Goal: Task Accomplishment & Management: Use online tool/utility

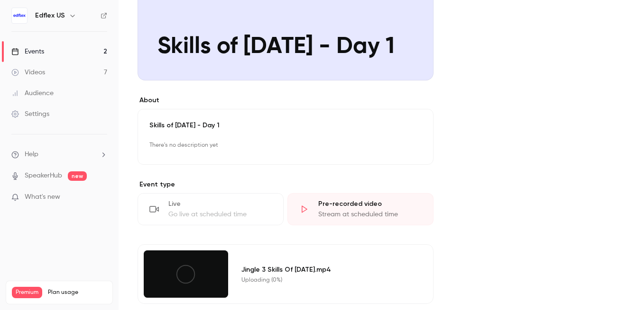
scroll to position [135, 0]
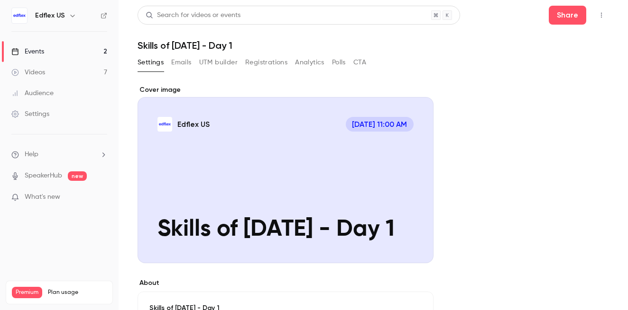
click at [599, 13] on icon "button" at bounding box center [601, 15] width 8 height 7
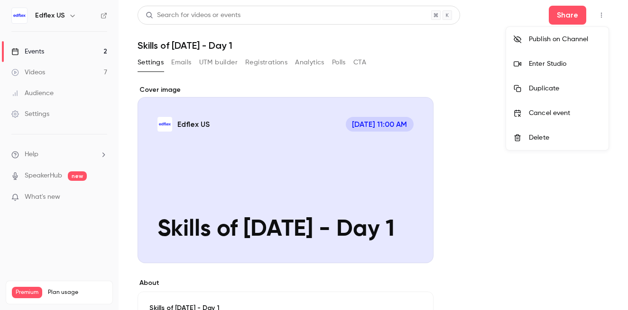
click at [484, 206] on div at bounding box center [314, 155] width 628 height 310
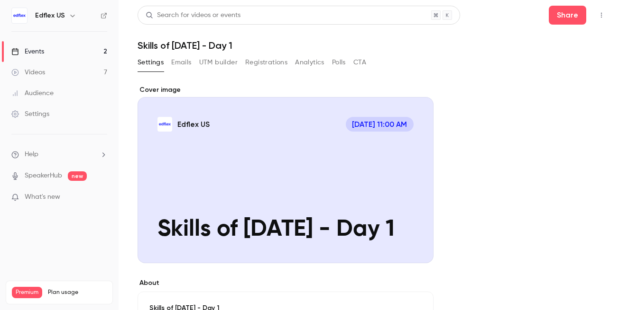
click at [601, 10] on button "button" at bounding box center [600, 15] width 15 height 15
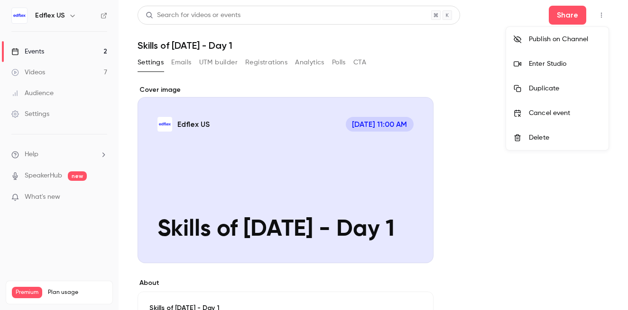
click at [550, 57] on li "Enter Studio" at bounding box center [557, 64] width 102 height 25
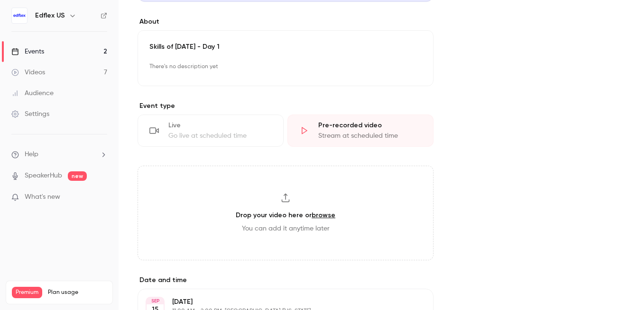
scroll to position [261, 0]
click at [219, 135] on div "Go live at scheduled time" at bounding box center [219, 136] width 103 height 9
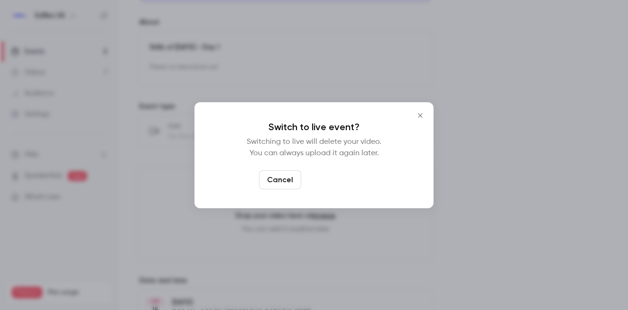
click at [345, 174] on button "Switch to live" at bounding box center [337, 180] width 64 height 19
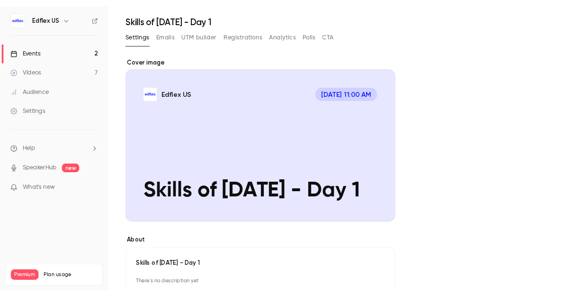
scroll to position [0, 0]
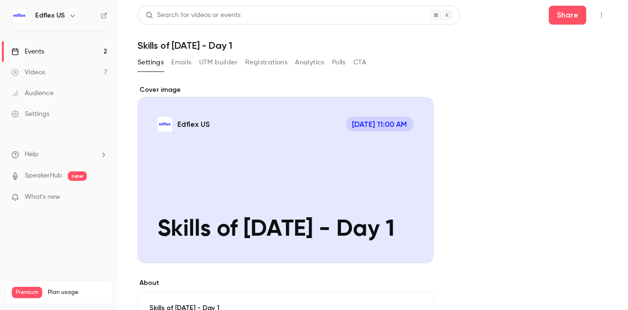
click at [601, 18] on icon "button" at bounding box center [601, 15] width 8 height 7
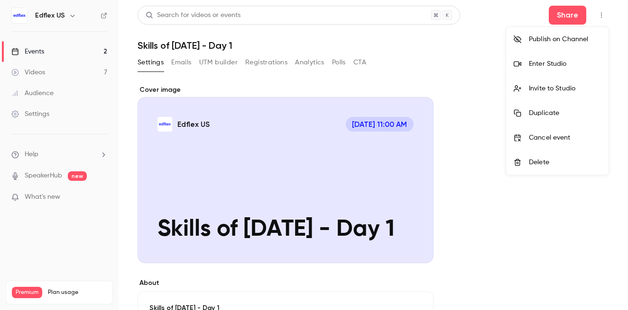
click at [555, 61] on div "Enter Studio" at bounding box center [564, 63] width 72 height 9
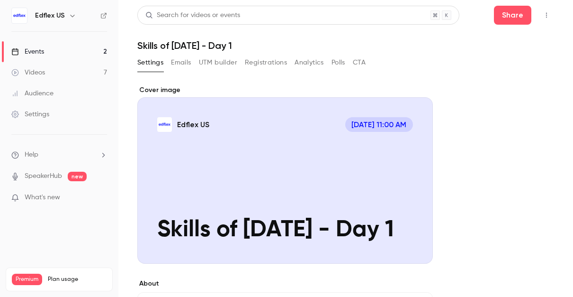
click at [545, 14] on icon "button" at bounding box center [547, 15] width 8 height 7
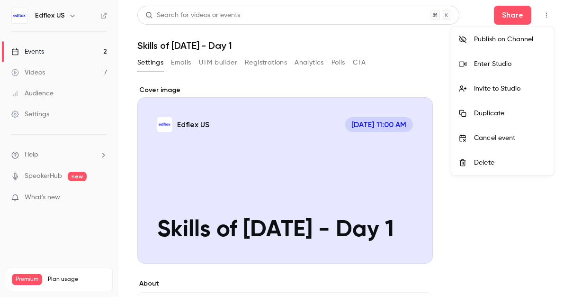
click at [499, 60] on div "Enter Studio" at bounding box center [510, 63] width 72 height 9
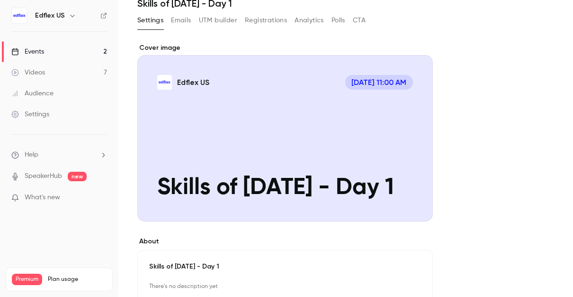
scroll to position [40, 0]
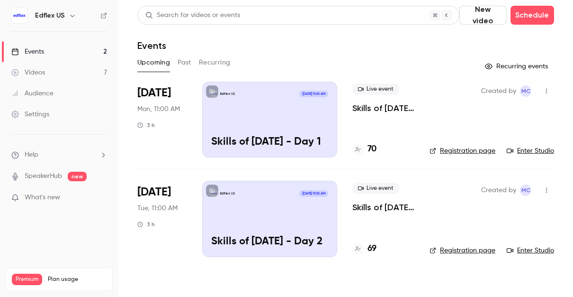
click at [275, 209] on div "Edflex US [DATE] 11:00 AM Skills of [DATE] - Day 2" at bounding box center [269, 219] width 135 height 76
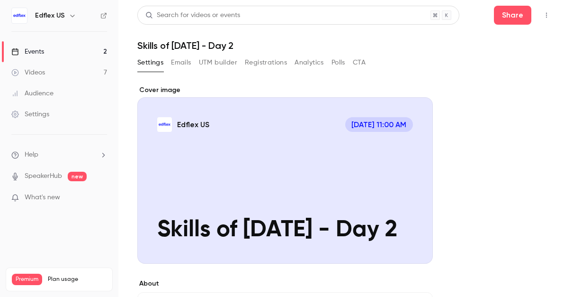
click at [548, 9] on button "button" at bounding box center [546, 15] width 15 height 15
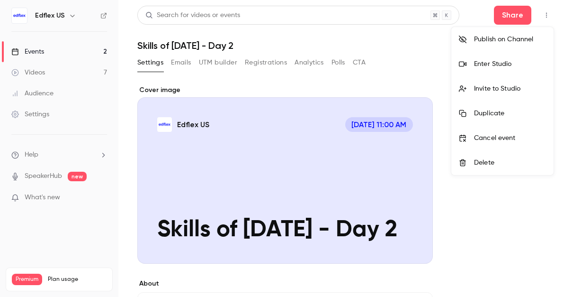
click at [491, 70] on li "Enter Studio" at bounding box center [503, 64] width 102 height 25
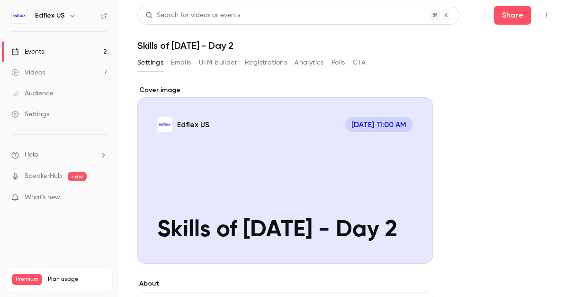
click at [151, 66] on button "Settings" at bounding box center [150, 62] width 26 height 15
click at [56, 55] on link "Events 2" at bounding box center [59, 51] width 118 height 21
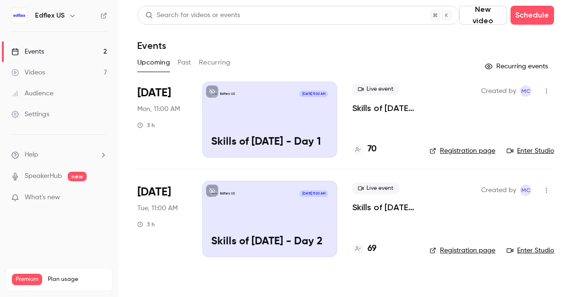
click at [526, 153] on link "Enter Studio" at bounding box center [530, 150] width 47 height 9
